Goal: Book appointment/travel/reservation

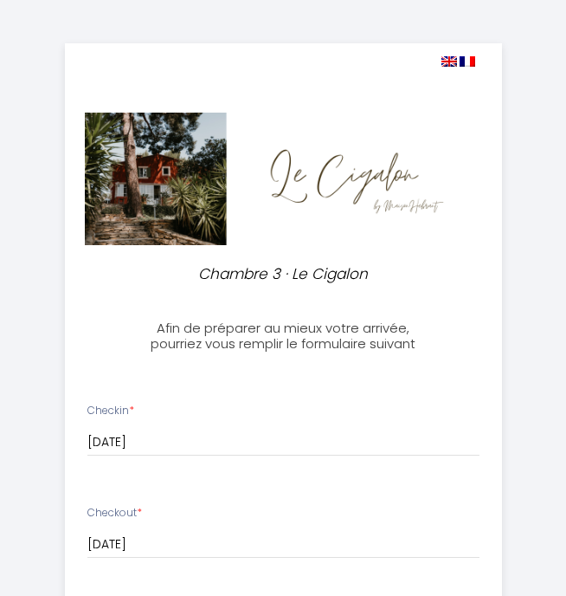
select select
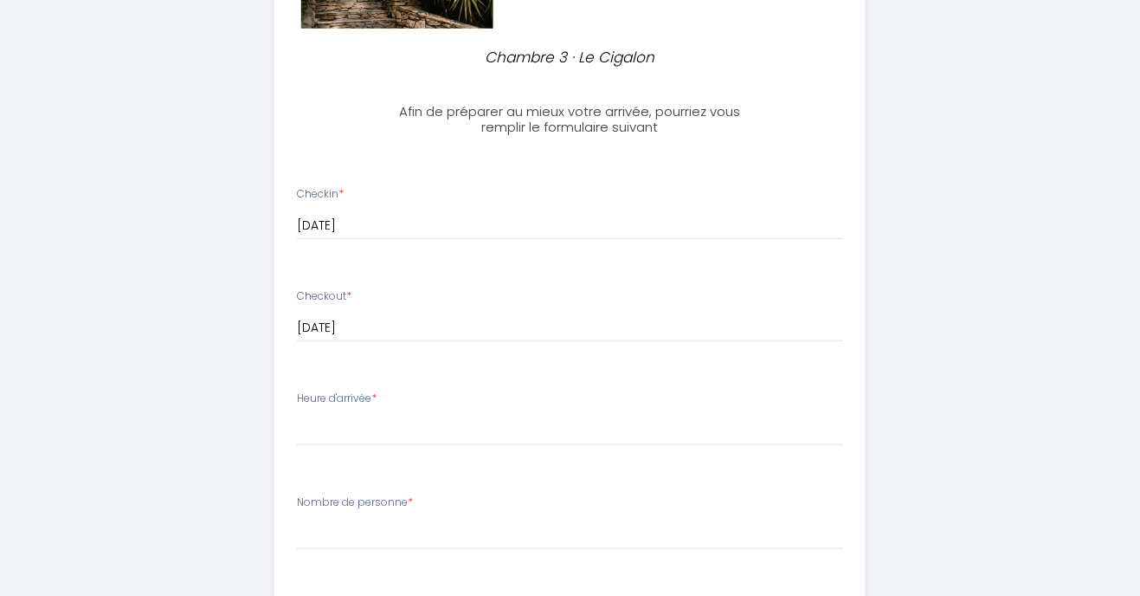
scroll to position [277, 0]
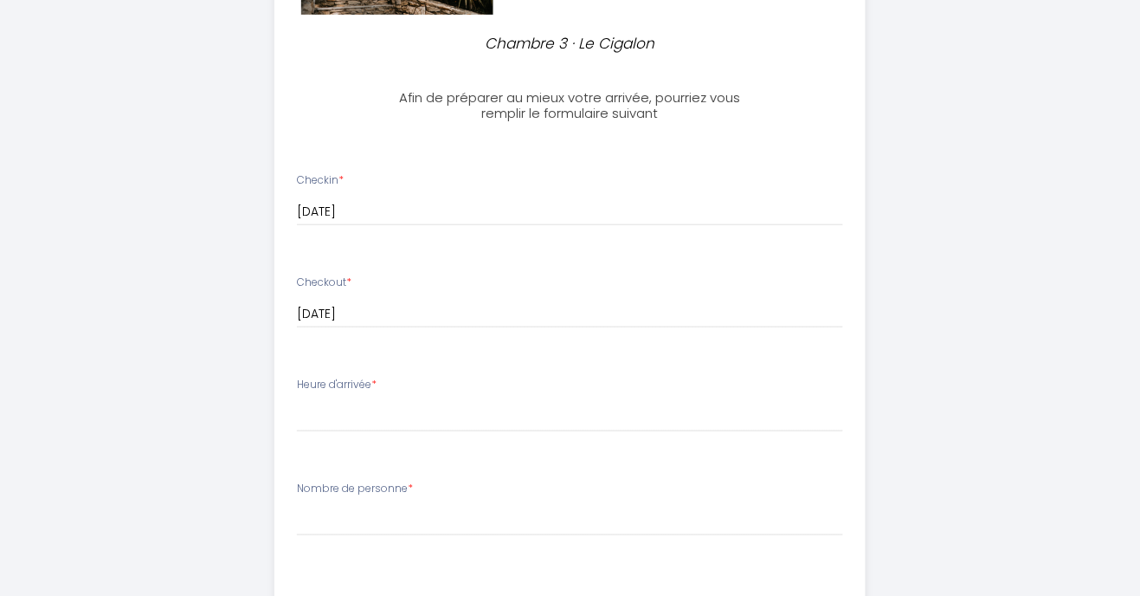
click at [384, 380] on div "Heure d'arrivée * 16:00 16:30 17:00 17:30 18:00 18:30 19:00 19:30 20:00" at bounding box center [570, 404] width 546 height 55
click at [357, 389] on label "Heure d'arrivée *" at bounding box center [337, 385] width 80 height 16
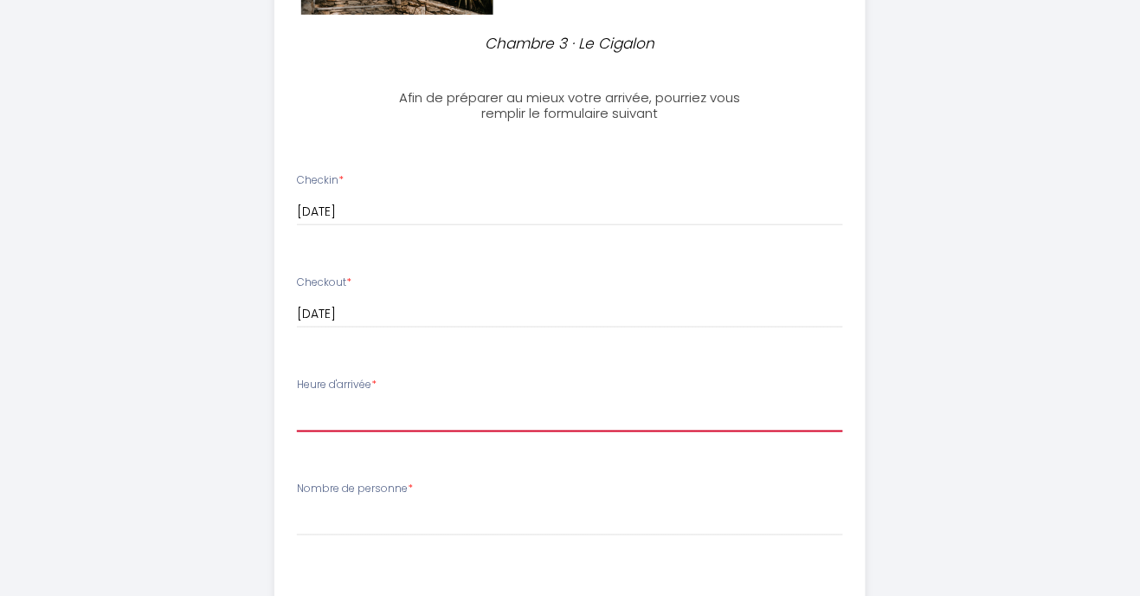
click at [322, 411] on select "16:00 16:30 17:00 17:30 18:00 18:30 19:00 19:30 20:00" at bounding box center [570, 415] width 546 height 33
click at [297, 399] on select "16:00 16:30 17:00 17:30 18:00 18:30 19:00 19:30 20:00" at bounding box center [570, 415] width 546 height 33
click at [345, 399] on select "16:00 16:30 17:00 17:30 18:00 18:30 19:00 19:30 20:00" at bounding box center [570, 415] width 546 height 33
select select "18:00"
click at [297, 399] on select "16:00 16:30 17:00 17:30 18:00 18:30 19:00 19:30 20:00" at bounding box center [570, 415] width 546 height 33
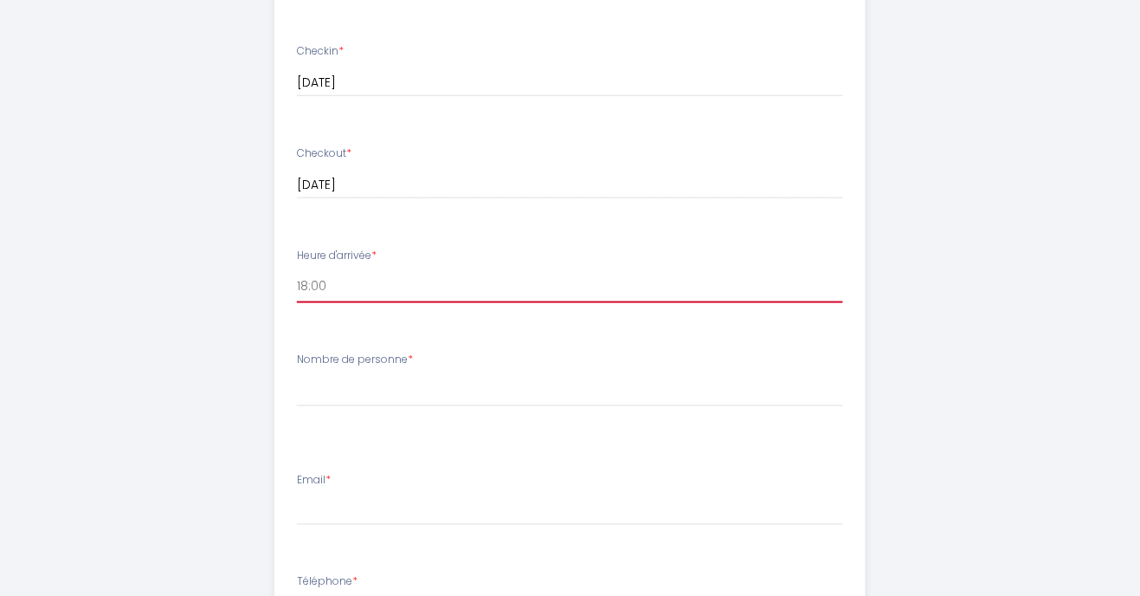
scroll to position [471, 0]
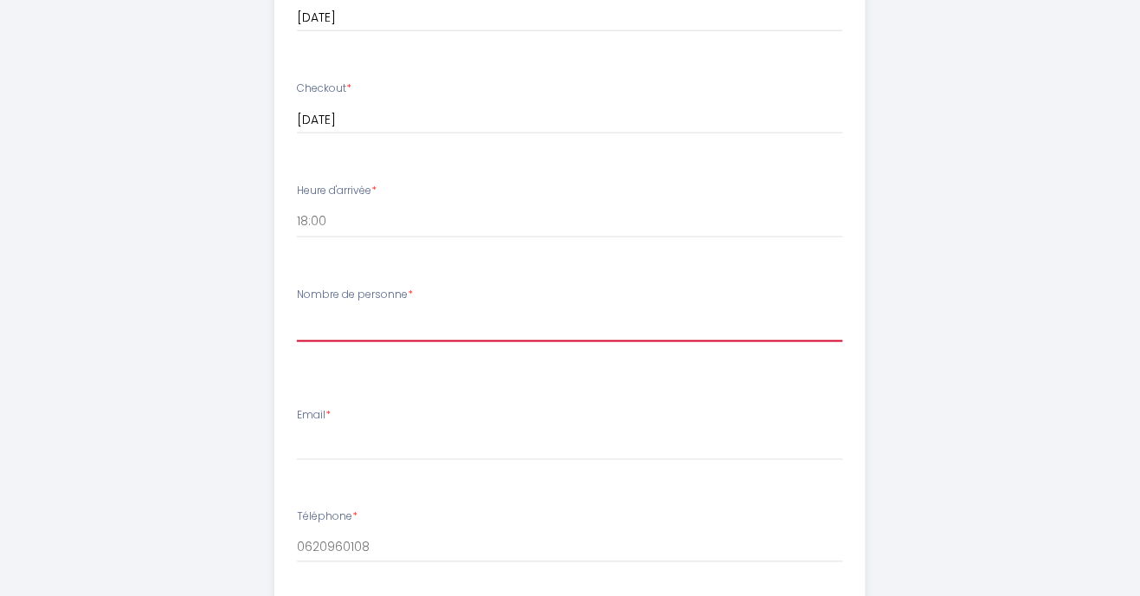
click at [352, 329] on select "[PERSON_NAME] de personne 1 personne 2 personnes" at bounding box center [570, 325] width 546 height 33
select select "1 personne"
click at [297, 309] on select "[PERSON_NAME] de personne 1 personne 2 personnes" at bounding box center [570, 325] width 546 height 33
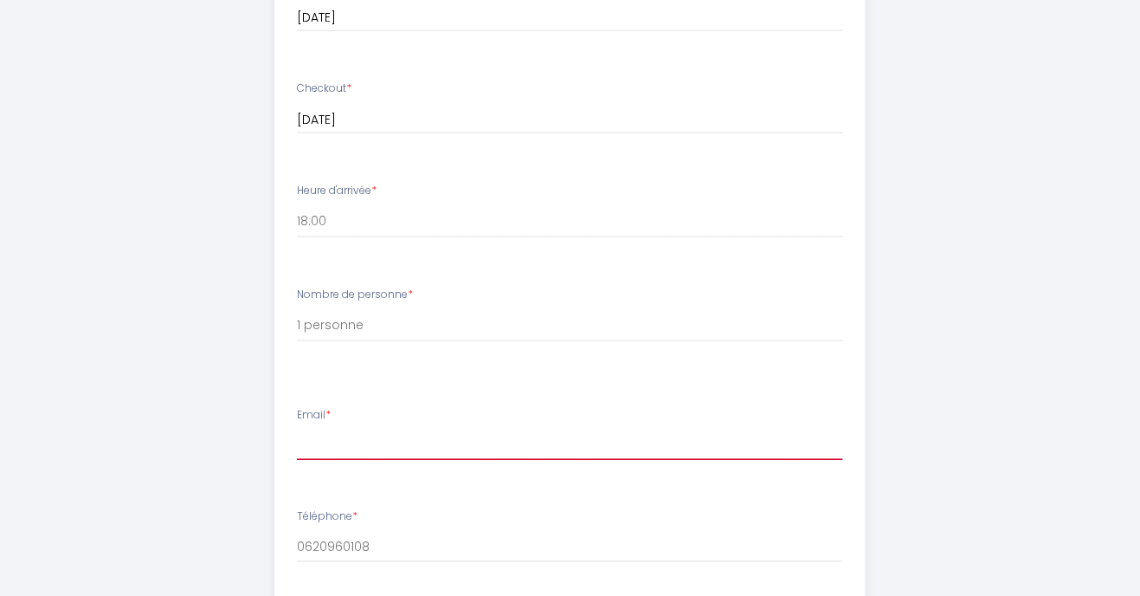
click at [323, 437] on input "Email *" at bounding box center [570, 444] width 546 height 31
type input "[EMAIL_ADDRESS][DOMAIN_NAME]"
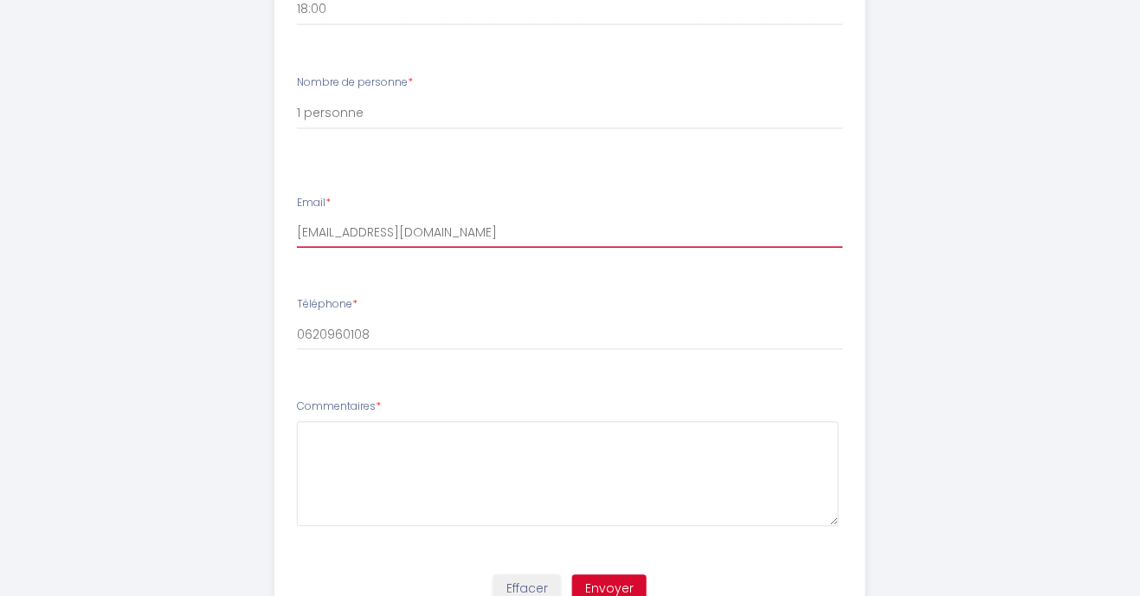
scroll to position [761, 0]
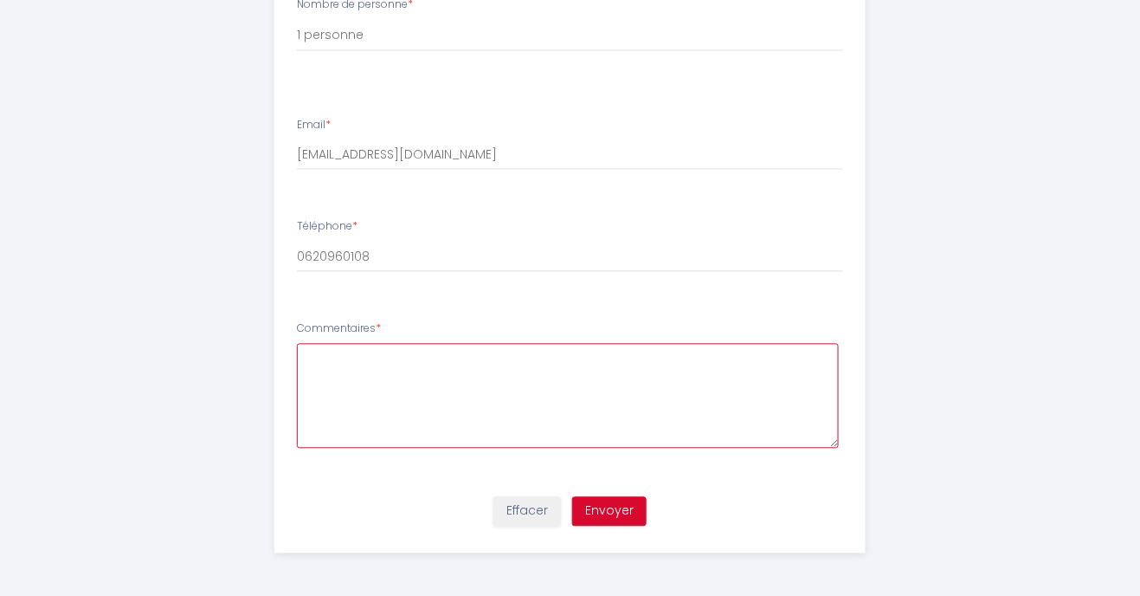
click at [328, 374] on textarea at bounding box center [568, 396] width 542 height 105
type textarea "Repas du soir pour les 3 nuits Petit déjeuner entre 7h15 et 7h30"
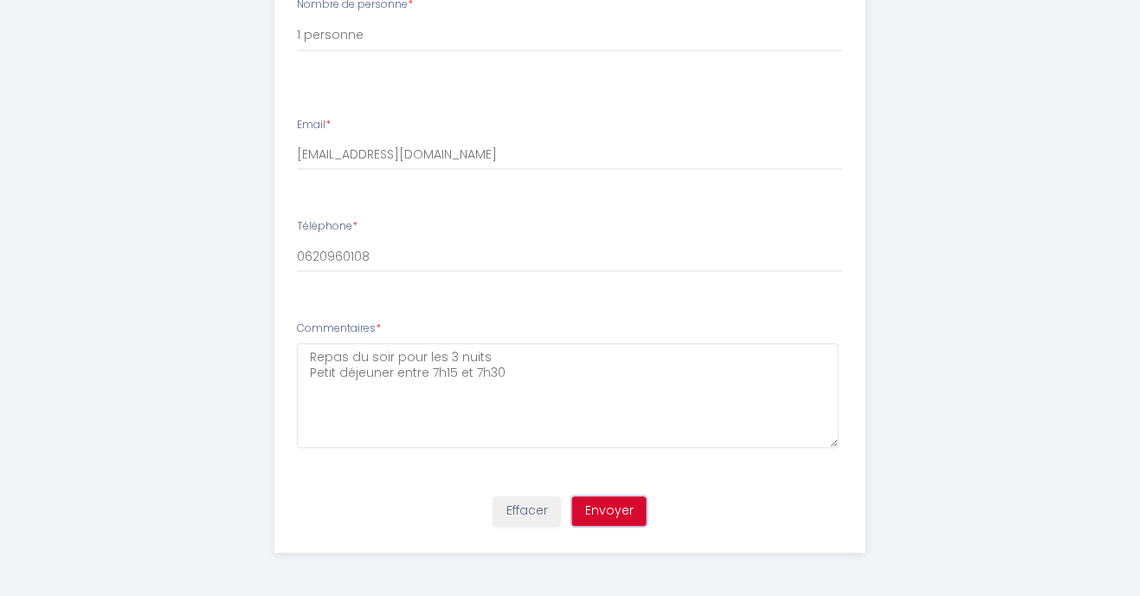
click at [565, 514] on button "Envoyer" at bounding box center [609, 511] width 74 height 29
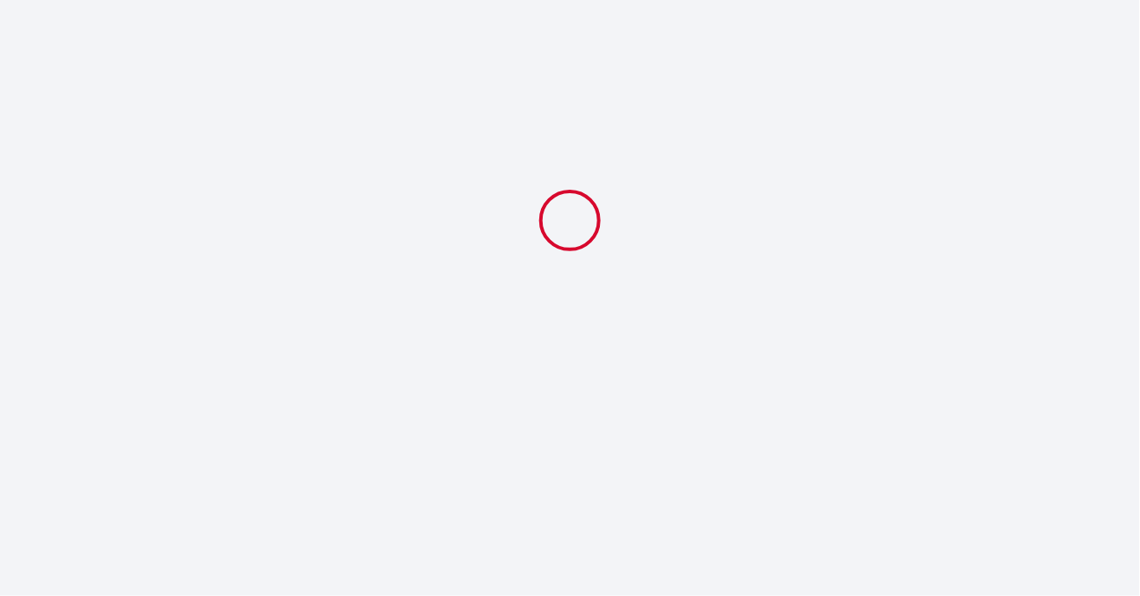
select select "18:00"
select select "1 personne"
